Goal: Task Accomplishment & Management: Manage account settings

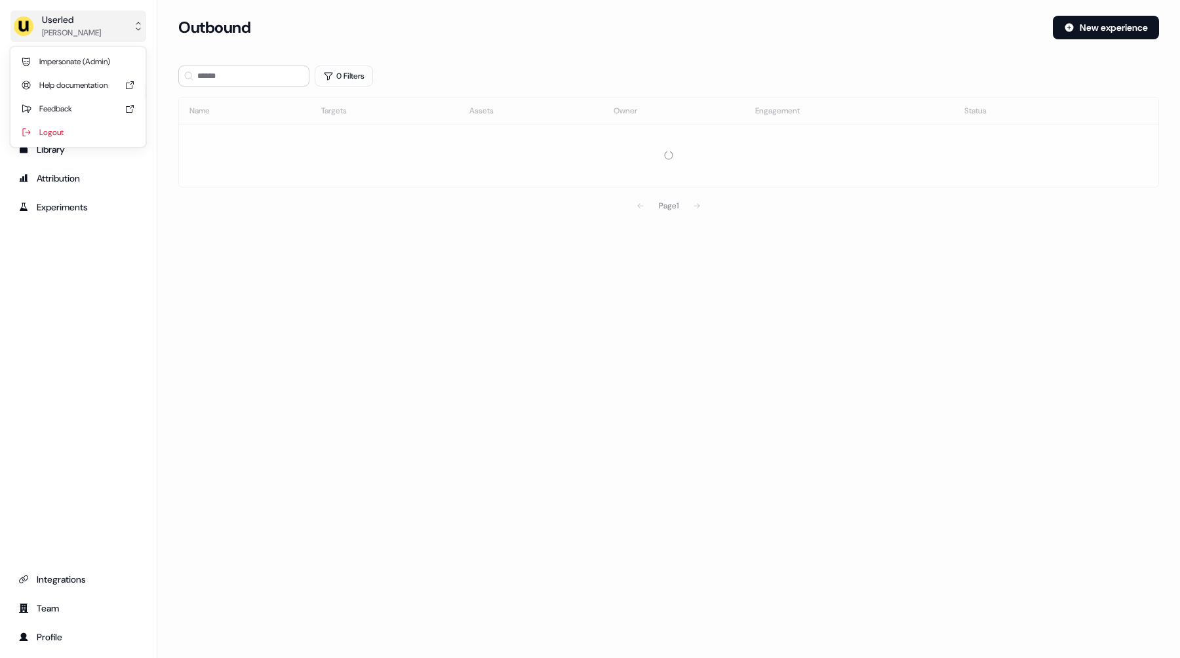
click at [59, 26] on div "[PERSON_NAME]" at bounding box center [71, 32] width 59 height 13
click at [71, 58] on div "Impersonate (Admin)" at bounding box center [78, 62] width 125 height 24
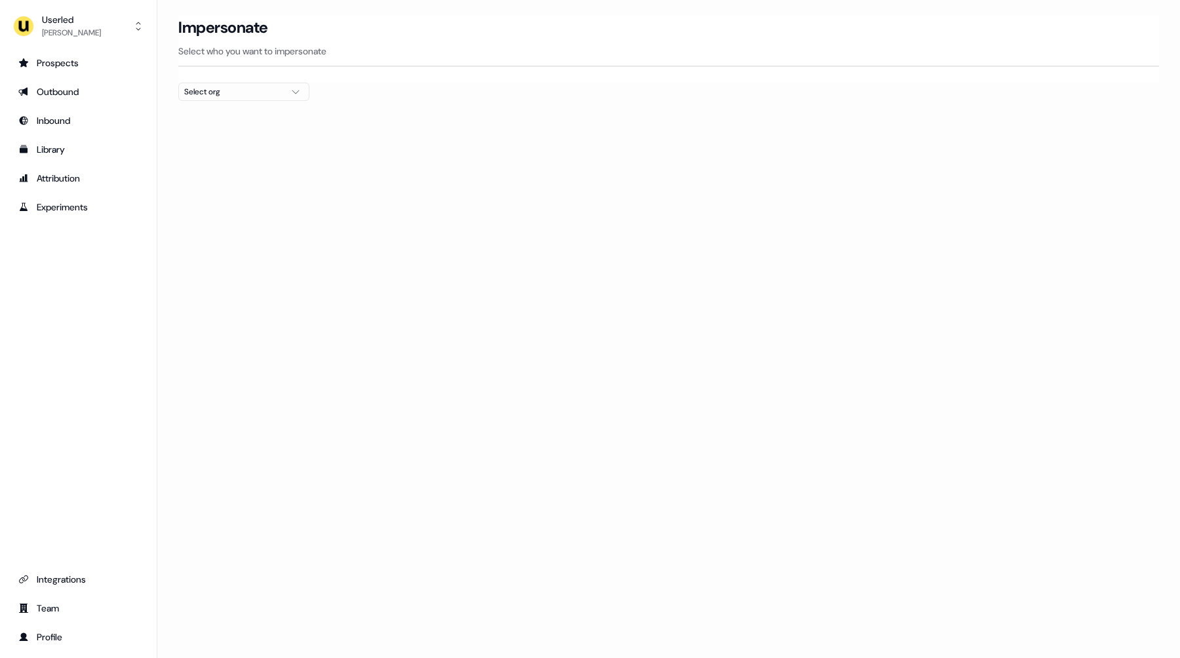
click at [218, 89] on div "Select org" at bounding box center [233, 91] width 98 height 13
type input "******"
click at [211, 142] on div "ADvendio" at bounding box center [244, 139] width 130 height 21
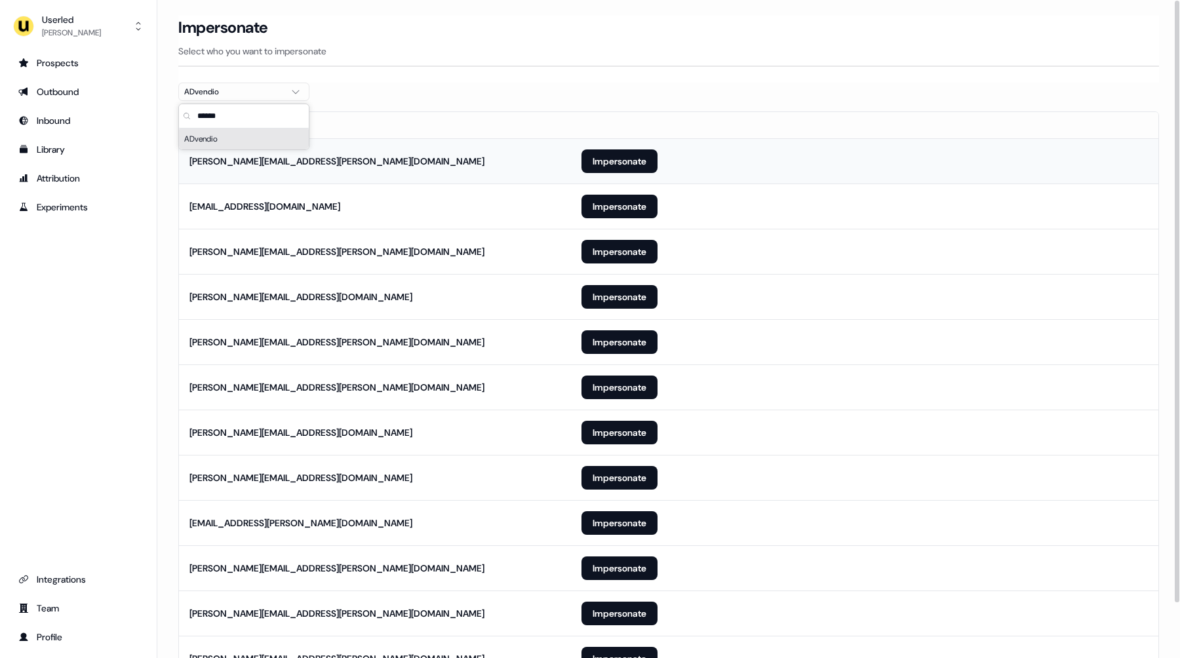
click at [502, 146] on td "[PERSON_NAME][EMAIL_ADDRESS][PERSON_NAME][DOMAIN_NAME]" at bounding box center [375, 160] width 392 height 45
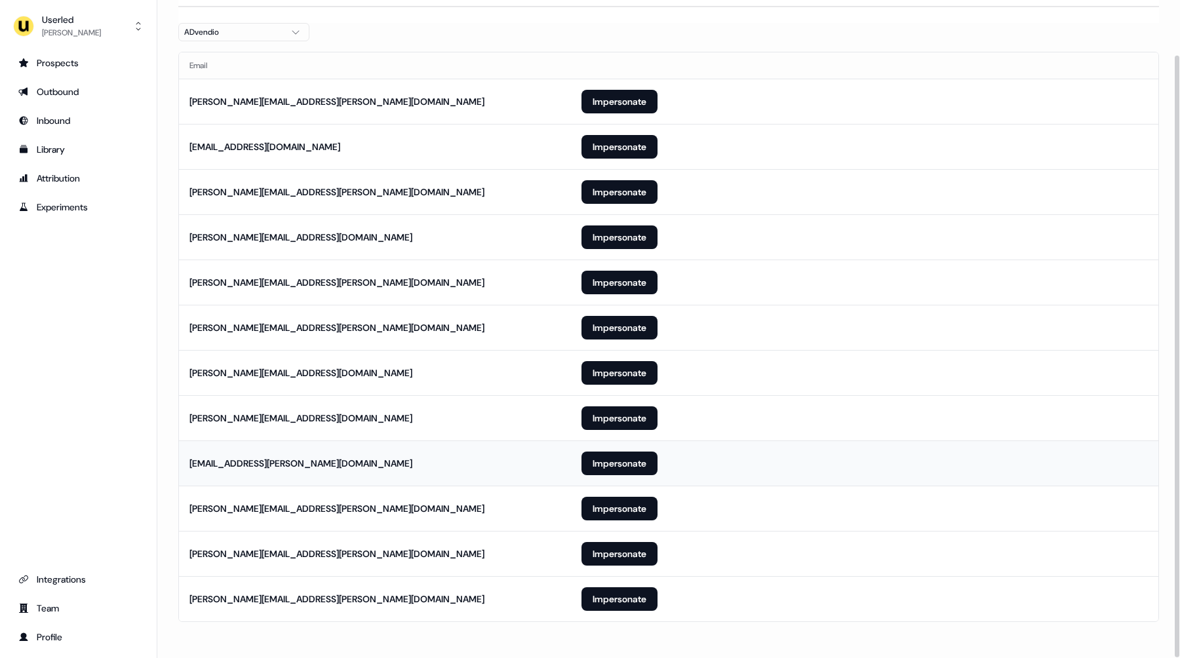
scroll to position [57, 0]
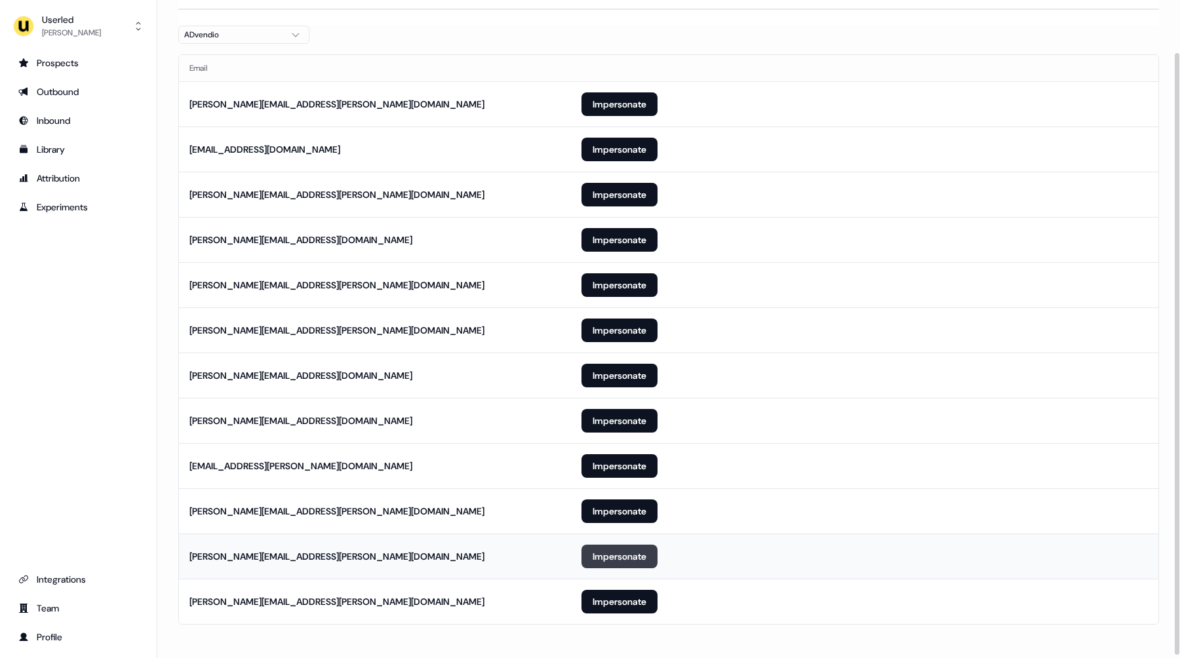
click at [603, 555] on button "Impersonate" at bounding box center [620, 557] width 76 height 24
